Goal: Transaction & Acquisition: Download file/media

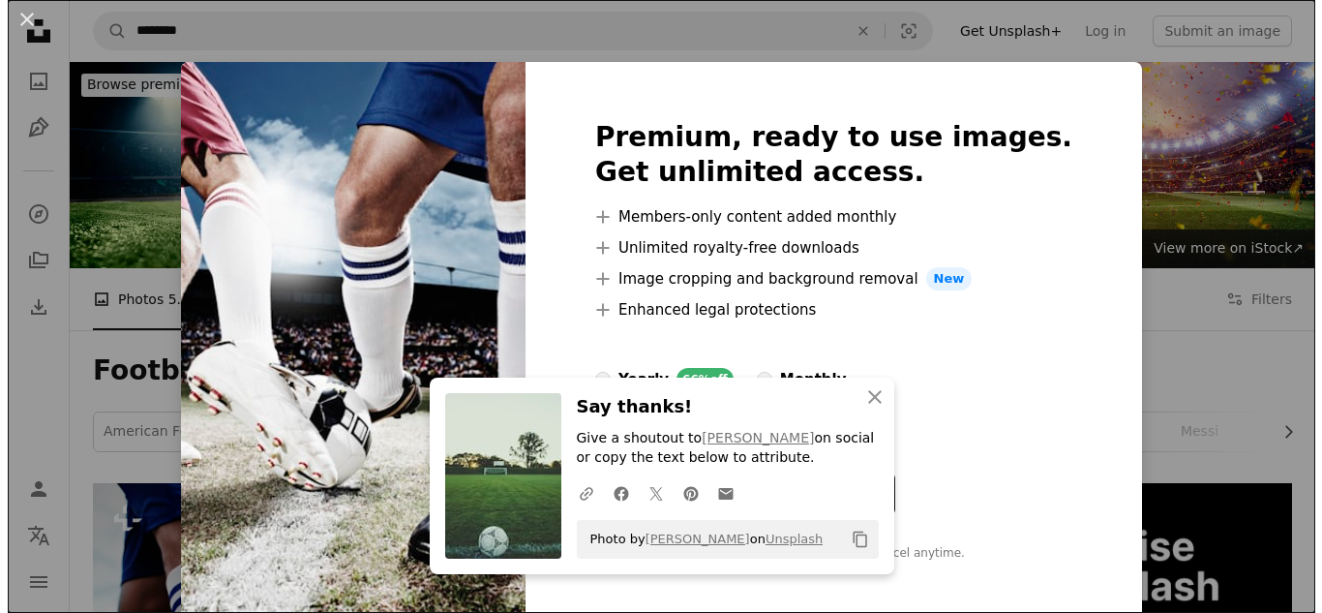
scroll to position [1781, 0]
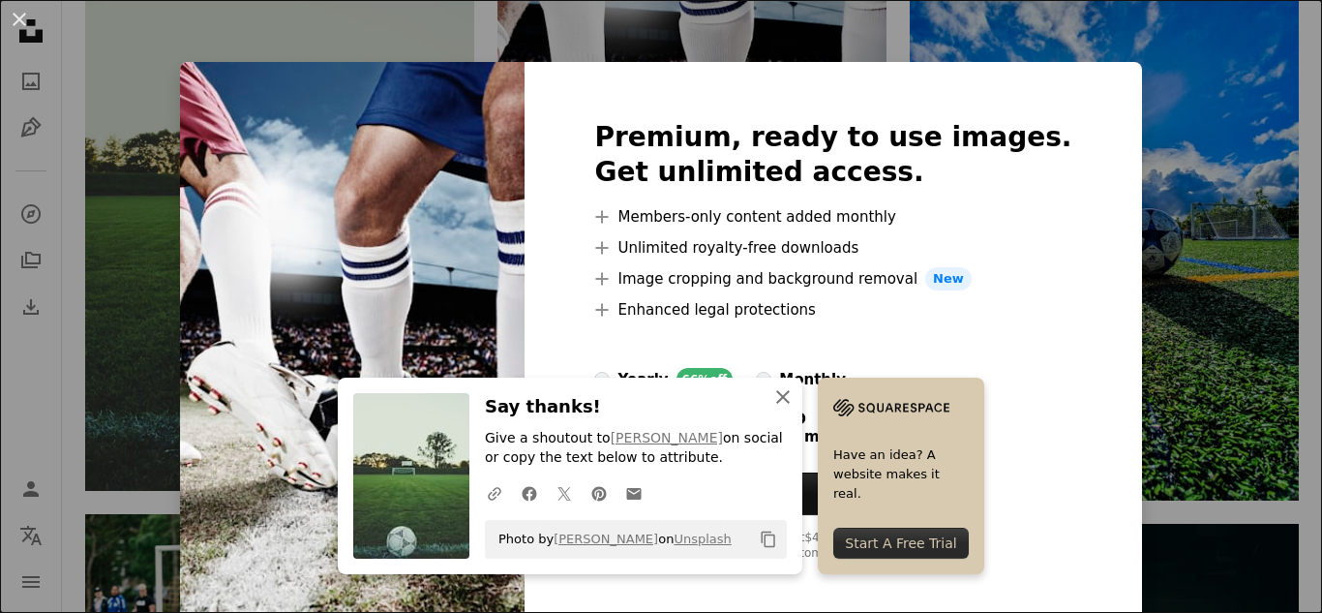
click at [784, 397] on icon "An X shape" at bounding box center [782, 396] width 23 height 23
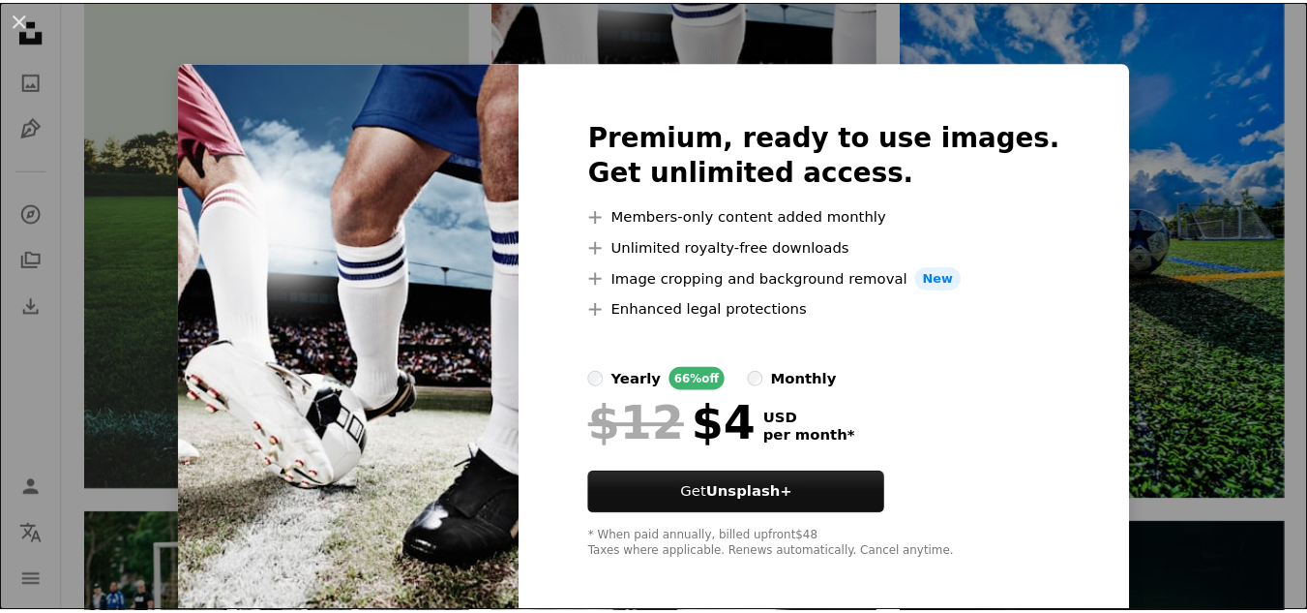
scroll to position [9, 0]
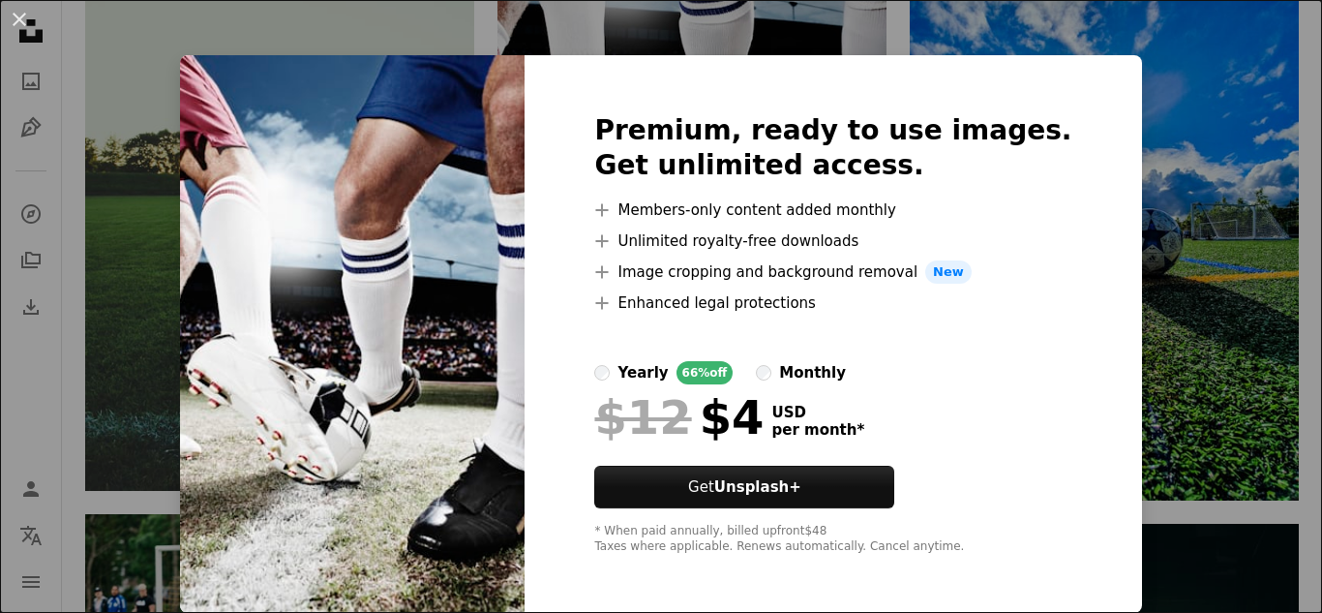
click at [1134, 258] on div "An X shape Premium, ready to use images. Get unlimited access. A plus sign Memb…" at bounding box center [661, 306] width 1322 height 613
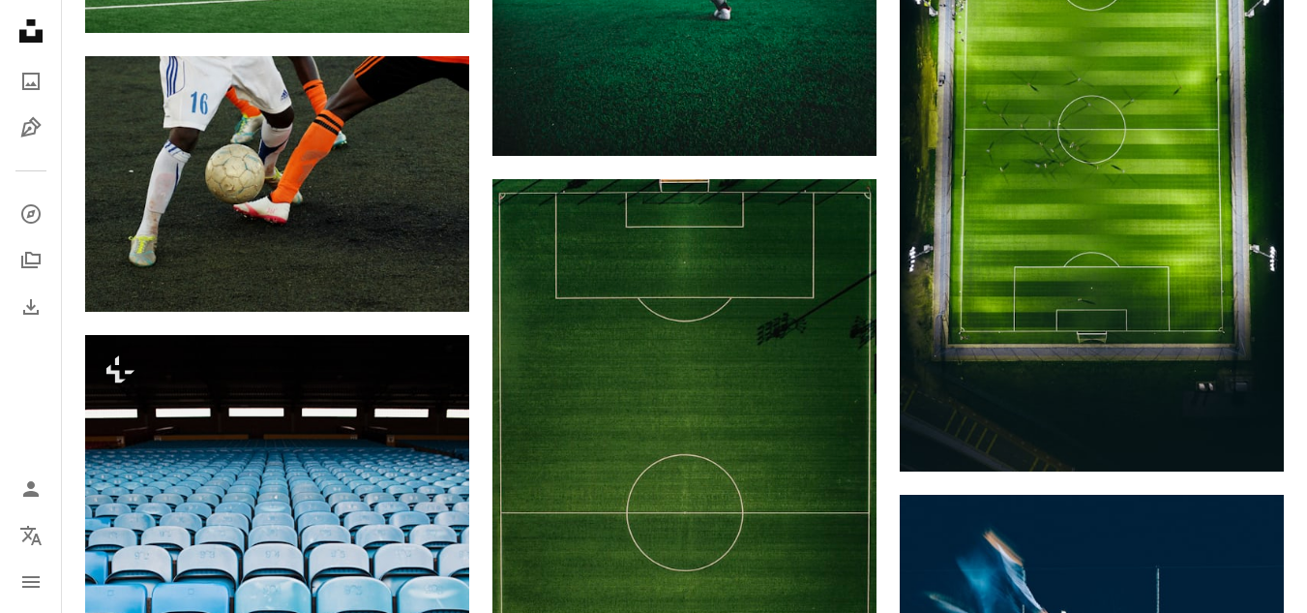
scroll to position [2516, 0]
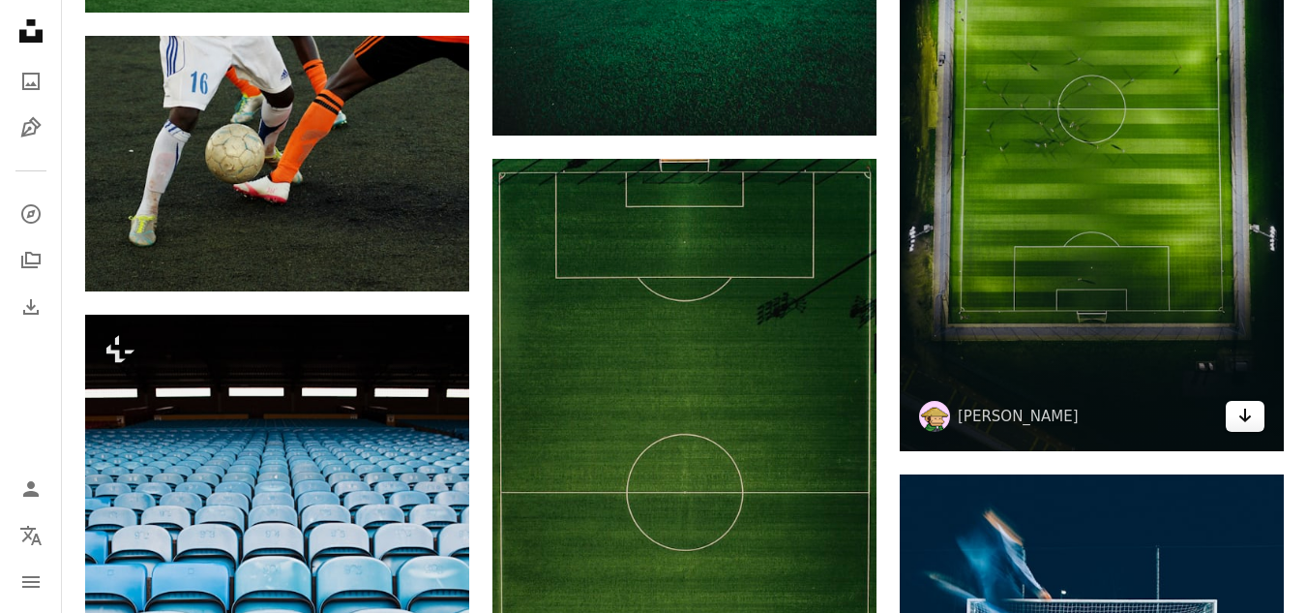
click at [1253, 418] on link "Arrow pointing down" at bounding box center [1245, 416] width 39 height 31
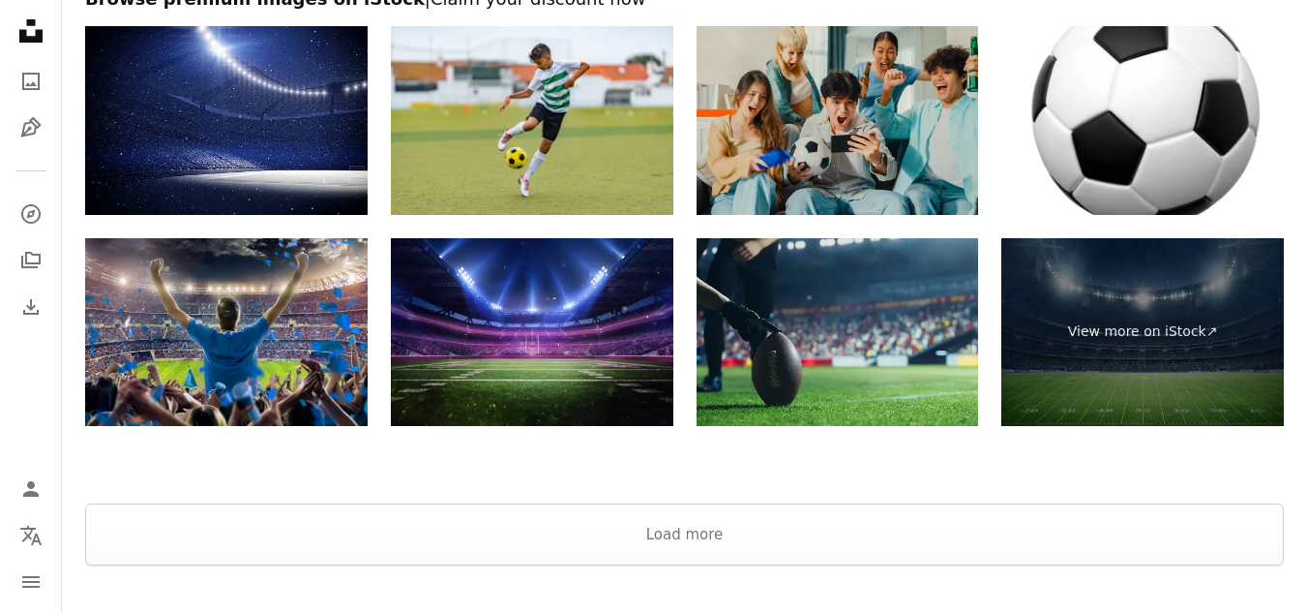
scroll to position [4704, 0]
